Goal: Information Seeking & Learning: Learn about a topic

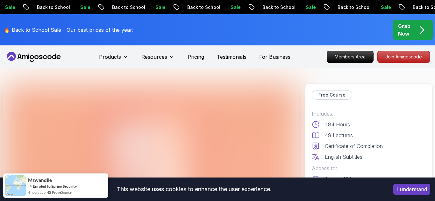
click at [408, 187] on button "I understand" at bounding box center [411, 189] width 37 height 11
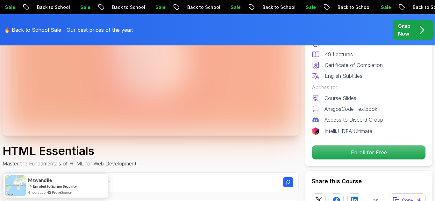
scroll to position [116, 0]
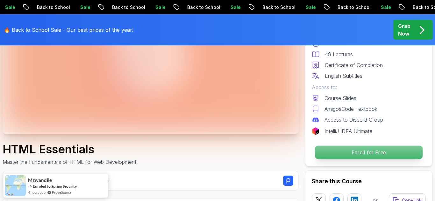
click at [370, 155] on p "Enroll for Free" at bounding box center [369, 152] width 108 height 13
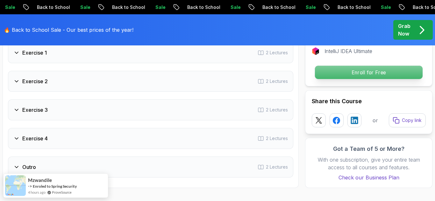
scroll to position [1288, 0]
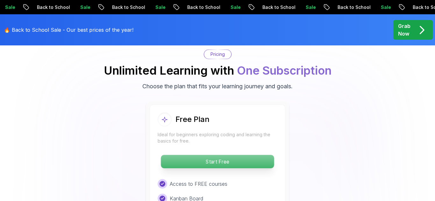
click at [257, 155] on p "Start Free" at bounding box center [217, 161] width 113 height 13
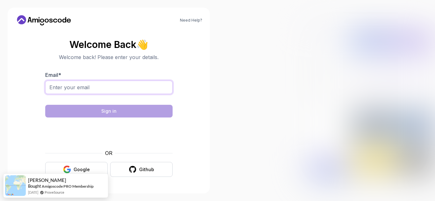
click at [118, 87] on input "Email *" at bounding box center [108, 87] width 127 height 13
type input "ihatespam554321@gmail.com"
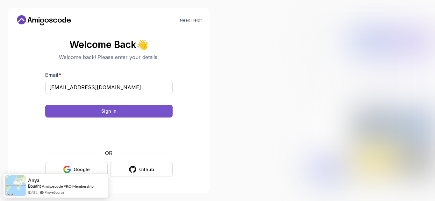
click at [100, 108] on button "Sign in" at bounding box center [108, 111] width 127 height 13
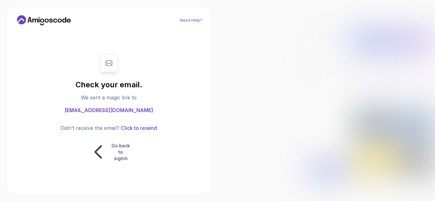
click at [192, 20] on link "Need Help?" at bounding box center [191, 20] width 22 height 5
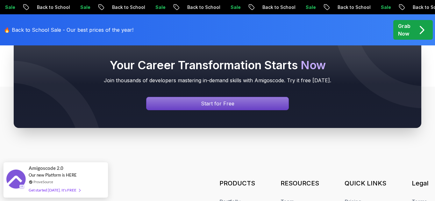
scroll to position [380, 0]
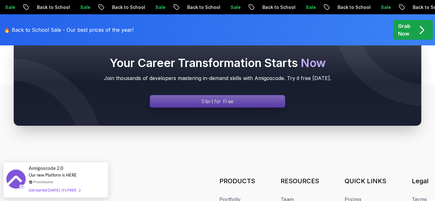
click at [172, 102] on div "Signin page" at bounding box center [217, 101] width 135 height 12
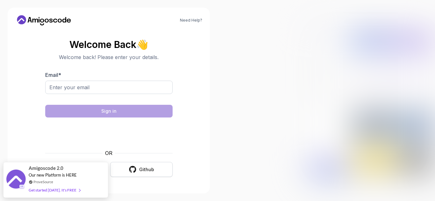
click at [138, 169] on button "Github" at bounding box center [141, 169] width 62 height 15
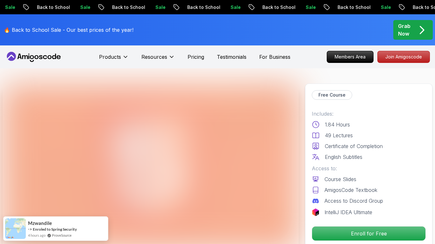
scroll to position [1288, 0]
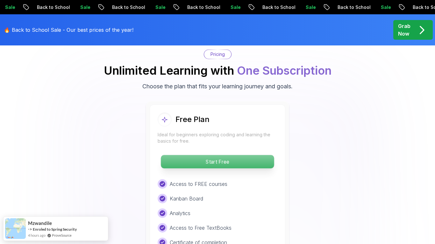
click at [249, 155] on p "Start Free" at bounding box center [217, 161] width 113 height 13
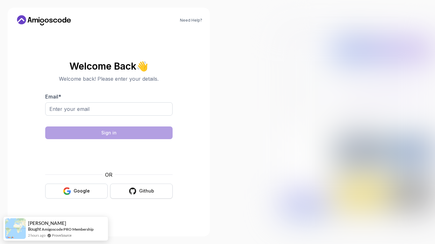
click at [143, 195] on button "Github" at bounding box center [141, 191] width 62 height 15
click at [141, 190] on div "Github" at bounding box center [146, 191] width 15 height 6
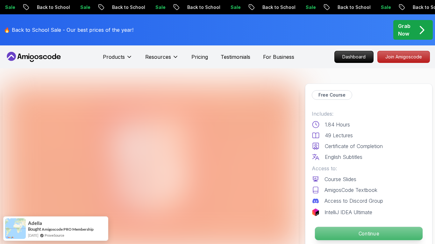
click at [380, 232] on p "Continue" at bounding box center [369, 233] width 108 height 13
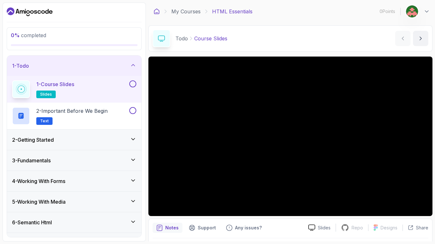
click at [155, 11] on icon at bounding box center [156, 11] width 6 height 6
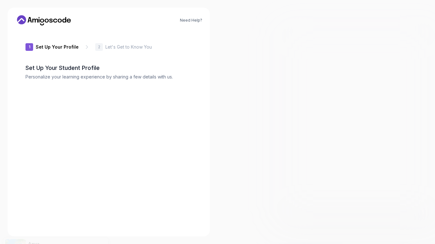
type input "sunnybison5bf4a"
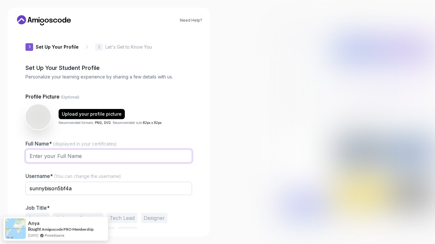
click at [73, 159] on input "Full Name* (displayed in your certificates)" at bounding box center [108, 156] width 166 height 13
type input "Bob diemart"
click at [88, 188] on input "sunnybison5bf4a" at bounding box center [108, 188] width 166 height 13
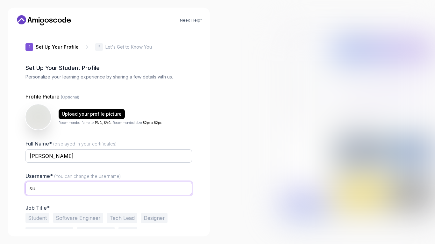
type input "s"
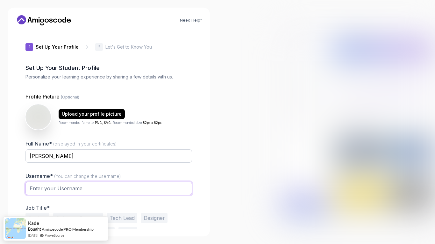
type input "b"
type input "oll55431"
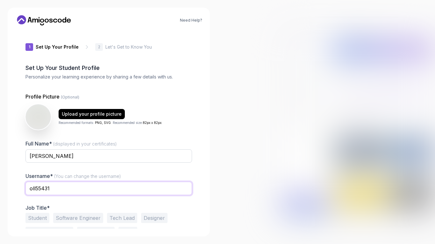
scroll to position [21, 0]
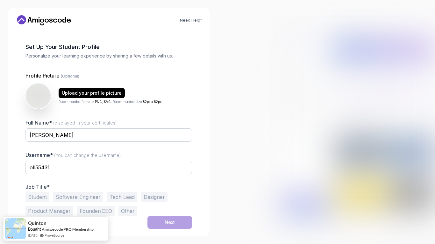
click at [39, 198] on button "Student" at bounding box center [37, 197] width 24 height 10
click at [161, 225] on button "Next" at bounding box center [169, 222] width 45 height 13
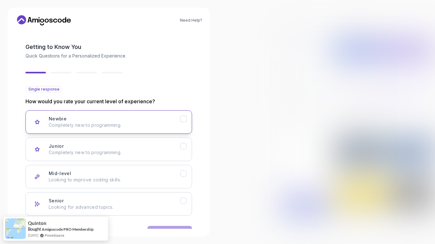
click at [125, 124] on p "Completely new to programming." at bounding box center [114, 125] width 131 height 6
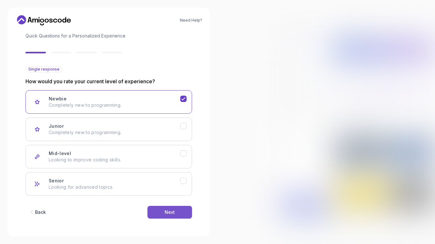
click at [180, 209] on button "Next" at bounding box center [169, 212] width 45 height 13
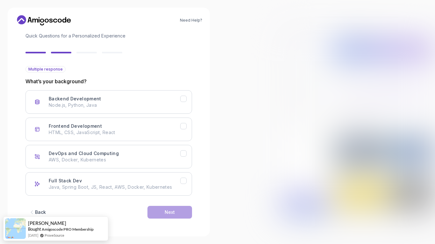
click at [40, 212] on div "Back" at bounding box center [40, 212] width 11 height 6
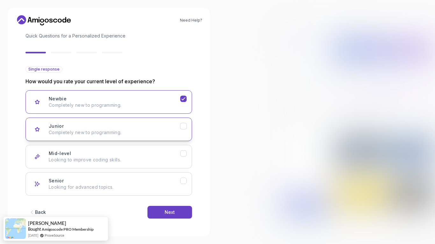
click at [127, 124] on div "Junior Completely new to programming." at bounding box center [114, 129] width 131 height 13
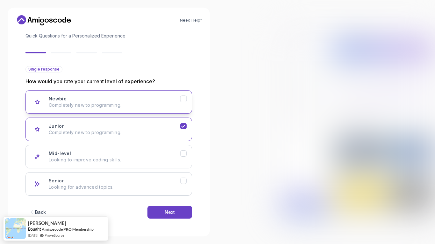
click at [144, 104] on p "Completely new to programming." at bounding box center [114, 105] width 131 height 6
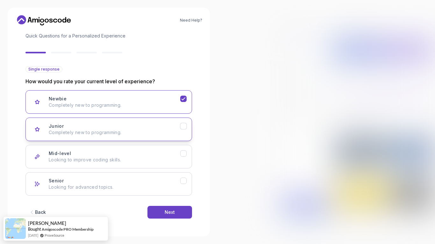
click at [154, 129] on div "Junior Completely new to programming." at bounding box center [114, 129] width 131 height 13
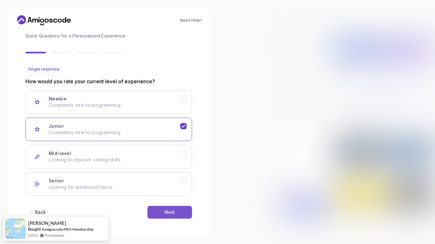
click at [173, 215] on div "Next" at bounding box center [169, 212] width 10 height 6
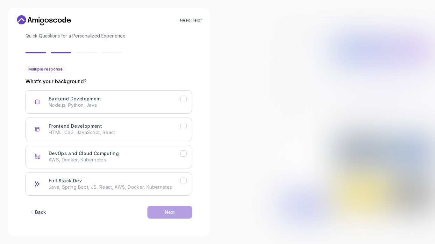
click at [39, 212] on div "Back" at bounding box center [40, 212] width 11 height 6
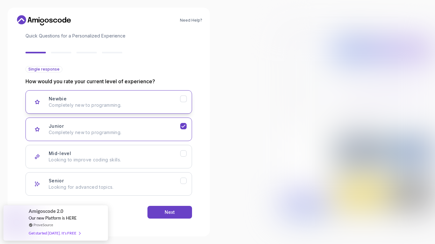
click at [130, 96] on div "Newbie Completely new to programming." at bounding box center [114, 102] width 131 height 13
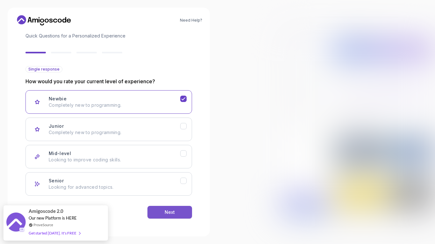
click at [178, 210] on button "Next" at bounding box center [169, 212] width 45 height 13
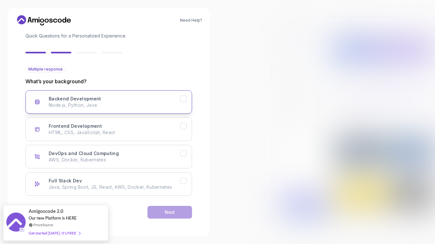
click at [170, 101] on div "Backend Development Node.js, Python, Java" at bounding box center [114, 102] width 131 height 13
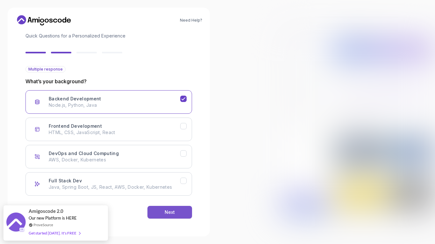
click at [154, 210] on button "Next" at bounding box center [169, 212] width 45 height 13
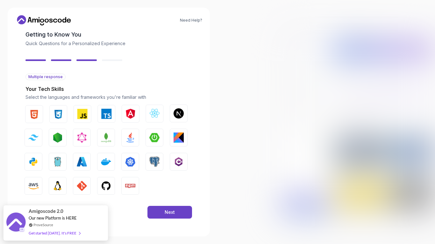
scroll to position [33, 0]
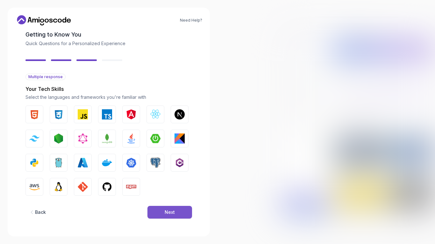
click at [165, 209] on div "Next" at bounding box center [169, 212] width 10 height 6
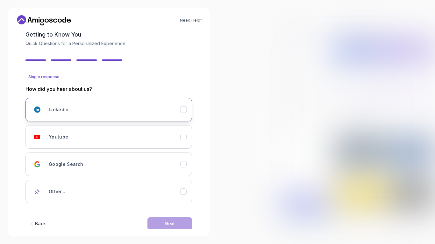
scroll to position [45, 0]
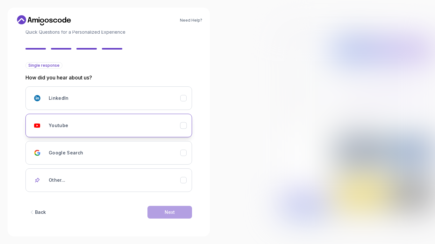
click at [130, 125] on div "Youtube" at bounding box center [114, 125] width 131 height 13
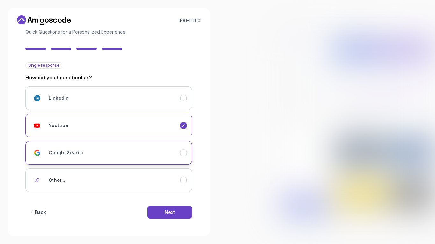
click at [161, 161] on button "Google Search" at bounding box center [108, 153] width 166 height 24
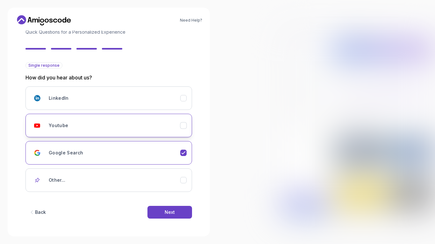
click at [149, 115] on button "Youtube" at bounding box center [108, 126] width 166 height 24
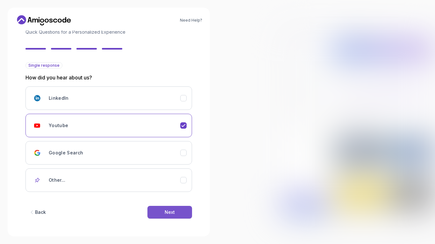
click at [176, 210] on button "Next" at bounding box center [169, 212] width 45 height 13
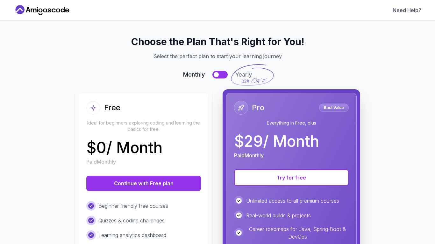
scroll to position [0, 0]
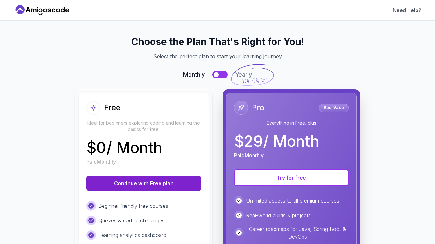
click at [163, 185] on button "Continue with Free plan" at bounding box center [143, 183] width 115 height 15
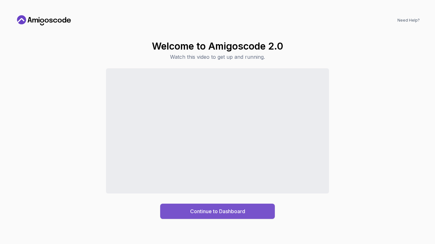
click at [234, 213] on div "Continue to Dashboard" at bounding box center [217, 212] width 55 height 8
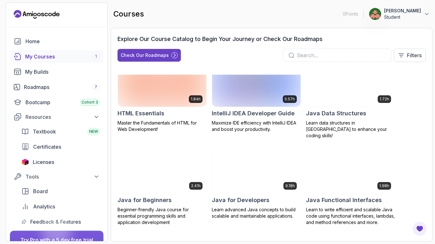
scroll to position [379, 0]
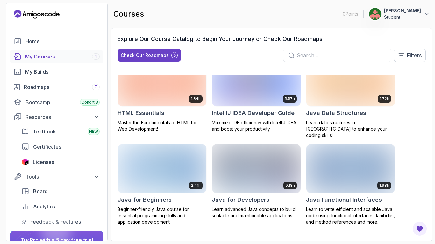
click at [178, 109] on div "HTML Essentials" at bounding box center [161, 113] width 89 height 9
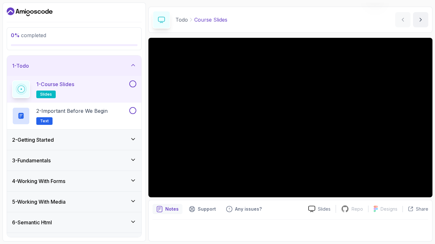
click at [132, 83] on button at bounding box center [132, 83] width 7 height 7
click at [127, 111] on div "2 - Important Before We Begin Text" at bounding box center [70, 116] width 116 height 18
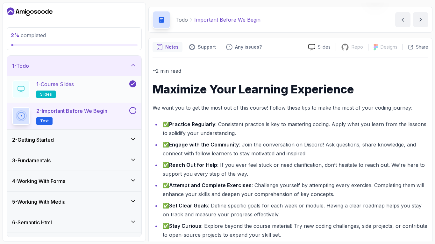
click at [115, 93] on div "1 - Course Slides slides" at bounding box center [70, 89] width 116 height 18
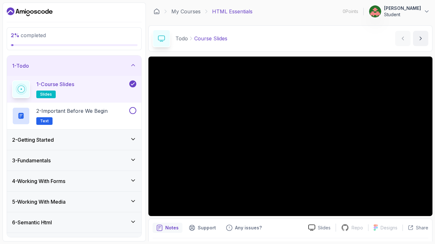
click at [130, 83] on icon at bounding box center [133, 84] width 6 height 6
click at [129, 83] on button at bounding box center [132, 83] width 7 height 7
click at [115, 121] on div "2 - Important Before We Begin Text" at bounding box center [70, 116] width 116 height 18
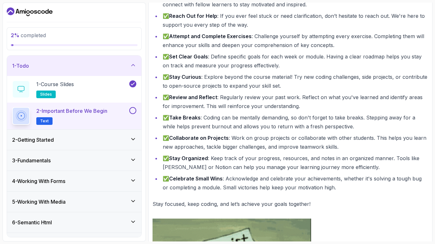
scroll to position [177, 0]
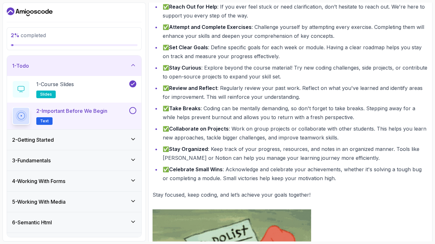
click at [135, 111] on button at bounding box center [132, 110] width 7 height 7
click at [123, 141] on div "2 - Getting Started" at bounding box center [74, 140] width 124 height 8
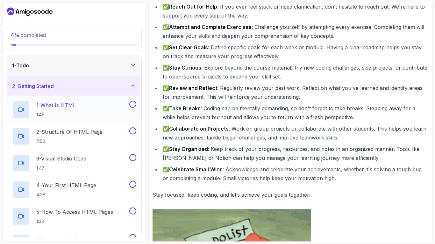
click at [123, 109] on div "1 - What Is HTML 1:49" at bounding box center [70, 110] width 116 height 18
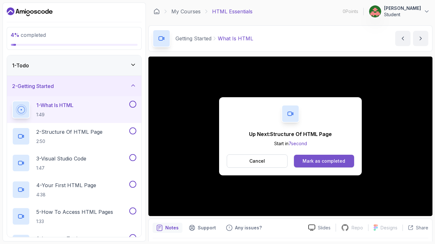
click at [335, 158] on div "Mark as completed" at bounding box center [323, 161] width 43 height 6
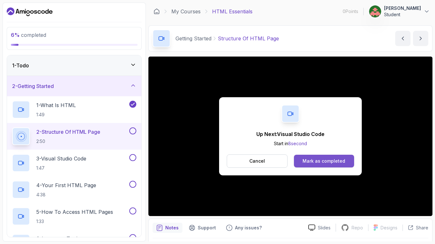
click at [306, 160] on div "Mark as completed" at bounding box center [323, 161] width 43 height 6
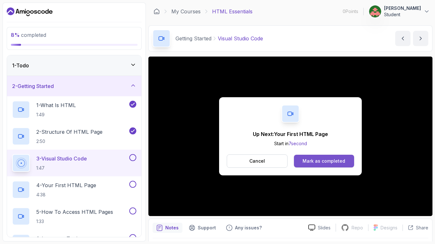
click at [310, 160] on div "Mark as completed" at bounding box center [323, 161] width 43 height 6
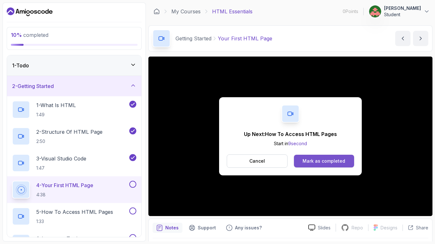
click at [333, 159] on div "Mark as completed" at bounding box center [323, 161] width 43 height 6
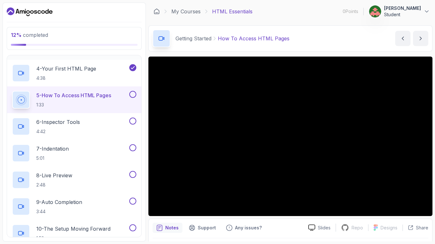
scroll to position [118, 0]
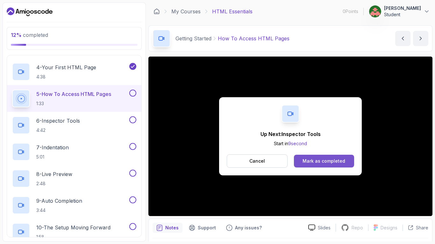
click at [331, 162] on div "Mark as completed" at bounding box center [323, 161] width 43 height 6
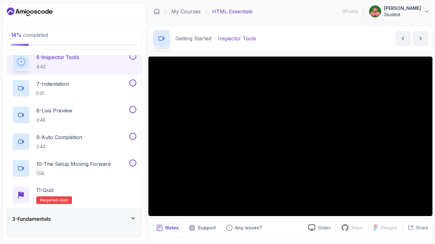
scroll to position [172, 0]
